Goal: Task Accomplishment & Management: Use online tool/utility

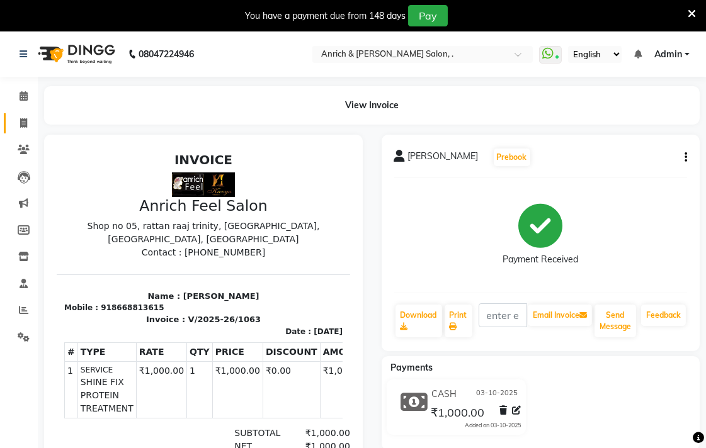
click at [24, 115] on link "Invoice" at bounding box center [19, 123] width 30 height 21
select select "5924"
select select "service"
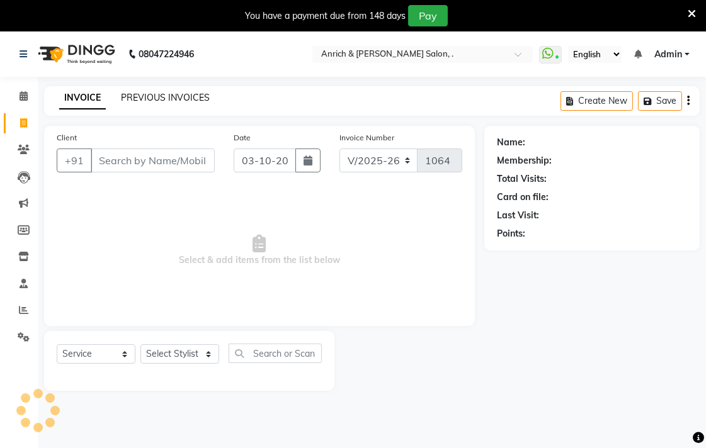
scroll to position [31, 0]
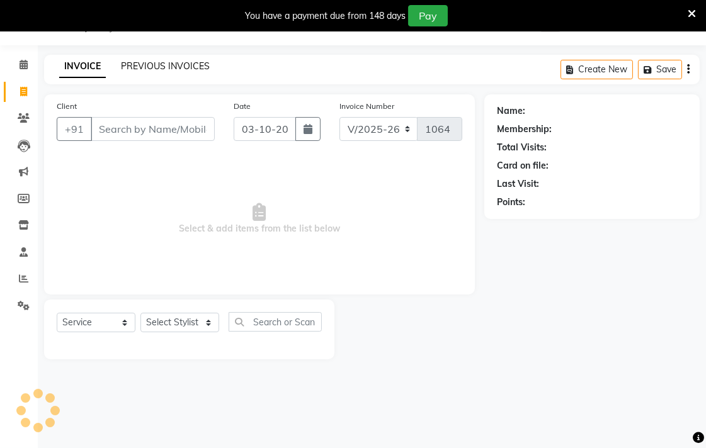
click at [151, 63] on link "PREVIOUS INVOICES" at bounding box center [165, 65] width 89 height 11
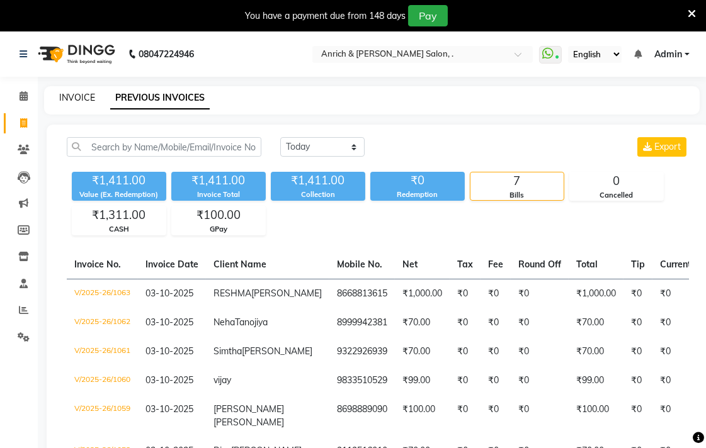
click at [66, 93] on link "INVOICE" at bounding box center [77, 97] width 36 height 11
select select "5924"
select select "service"
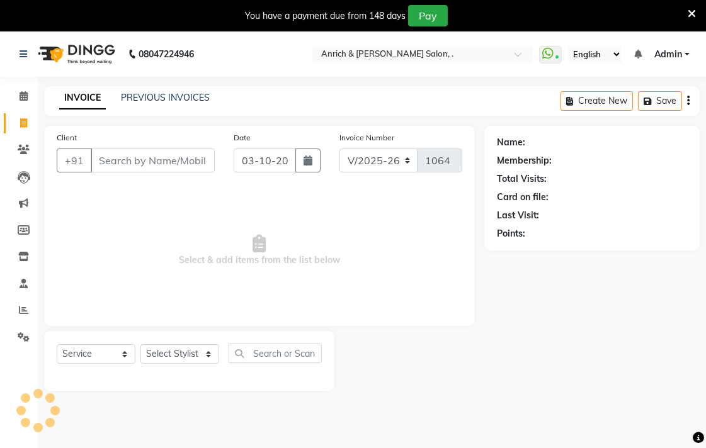
scroll to position [31, 0]
